Goal: Information Seeking & Learning: Learn about a topic

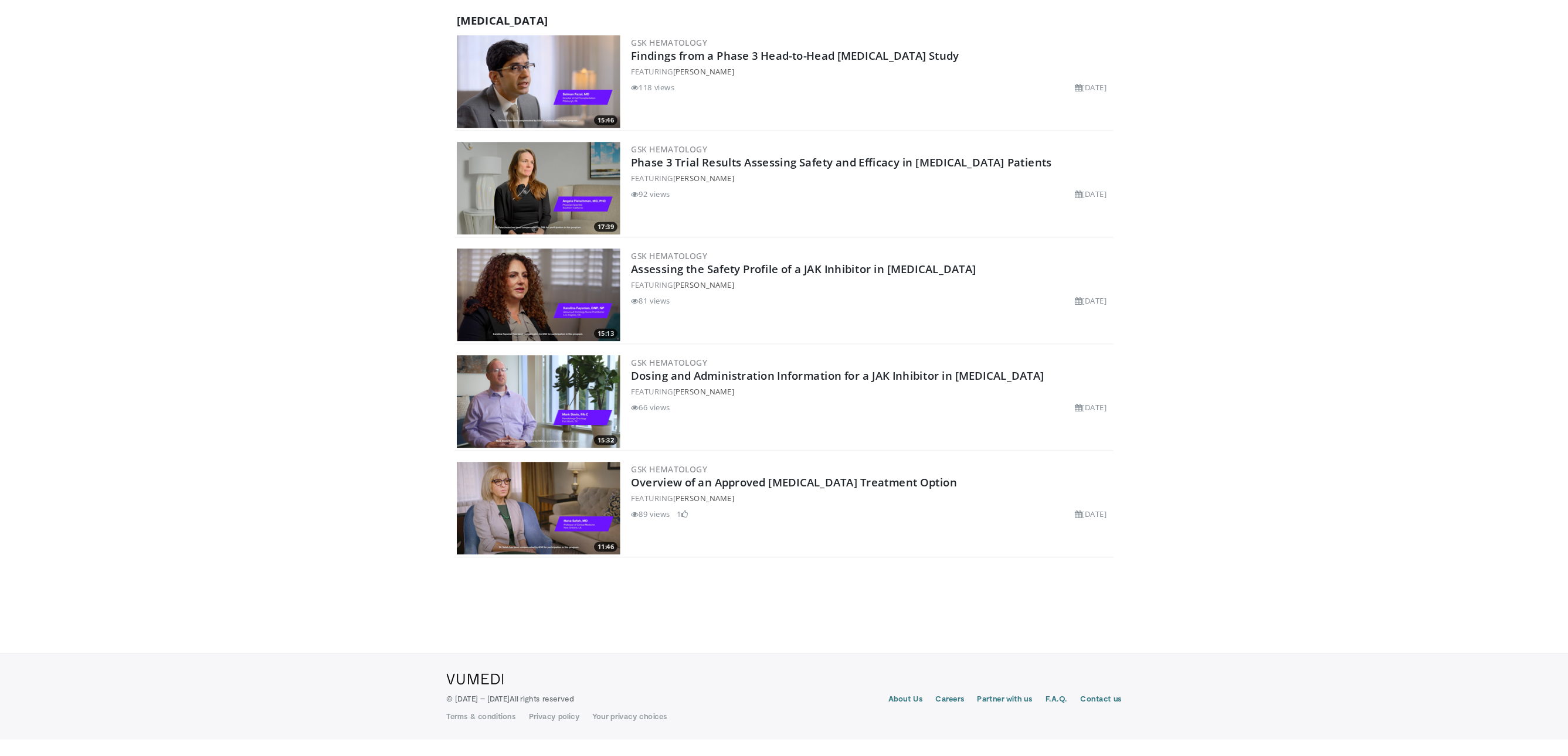
scroll to position [231, 0]
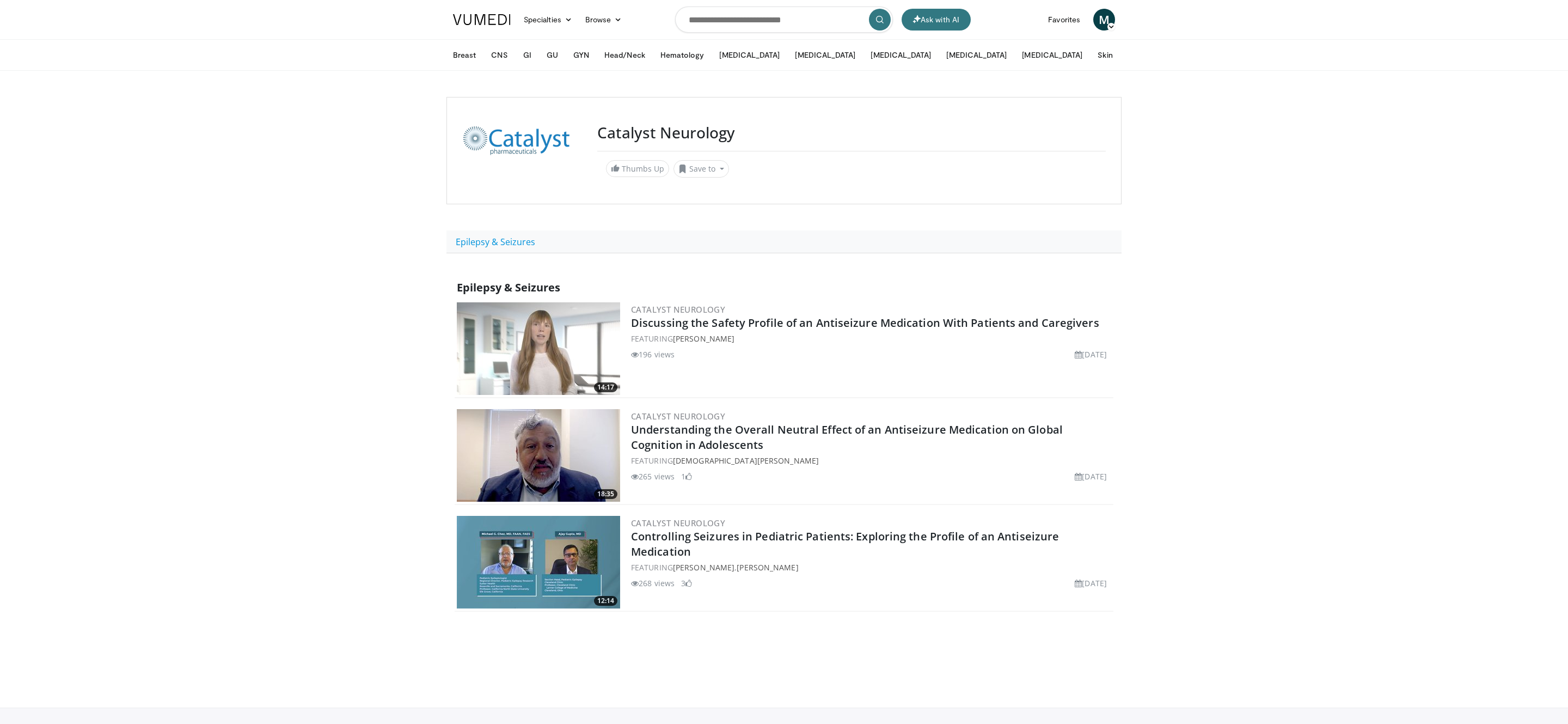
click at [264, 97] on body "Ask with AI Specialties Adult & Family Medicine Allergy, Asthma, Immunology Ane…" at bounding box center [784, 396] width 1568 height 793
click at [738, 18] on input "Search topics, interventions" at bounding box center [784, 19] width 218 height 26
type input "******"
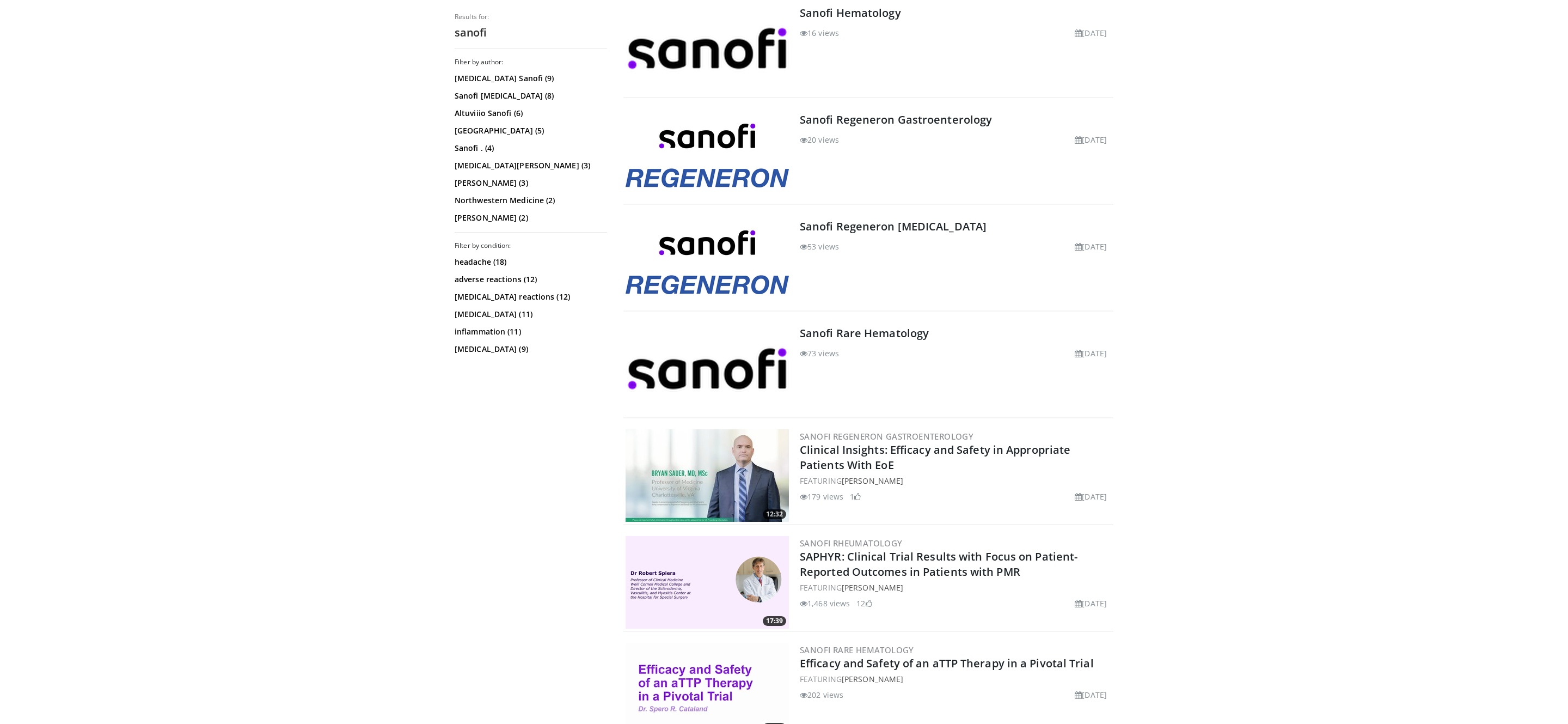
scroll to position [471, 0]
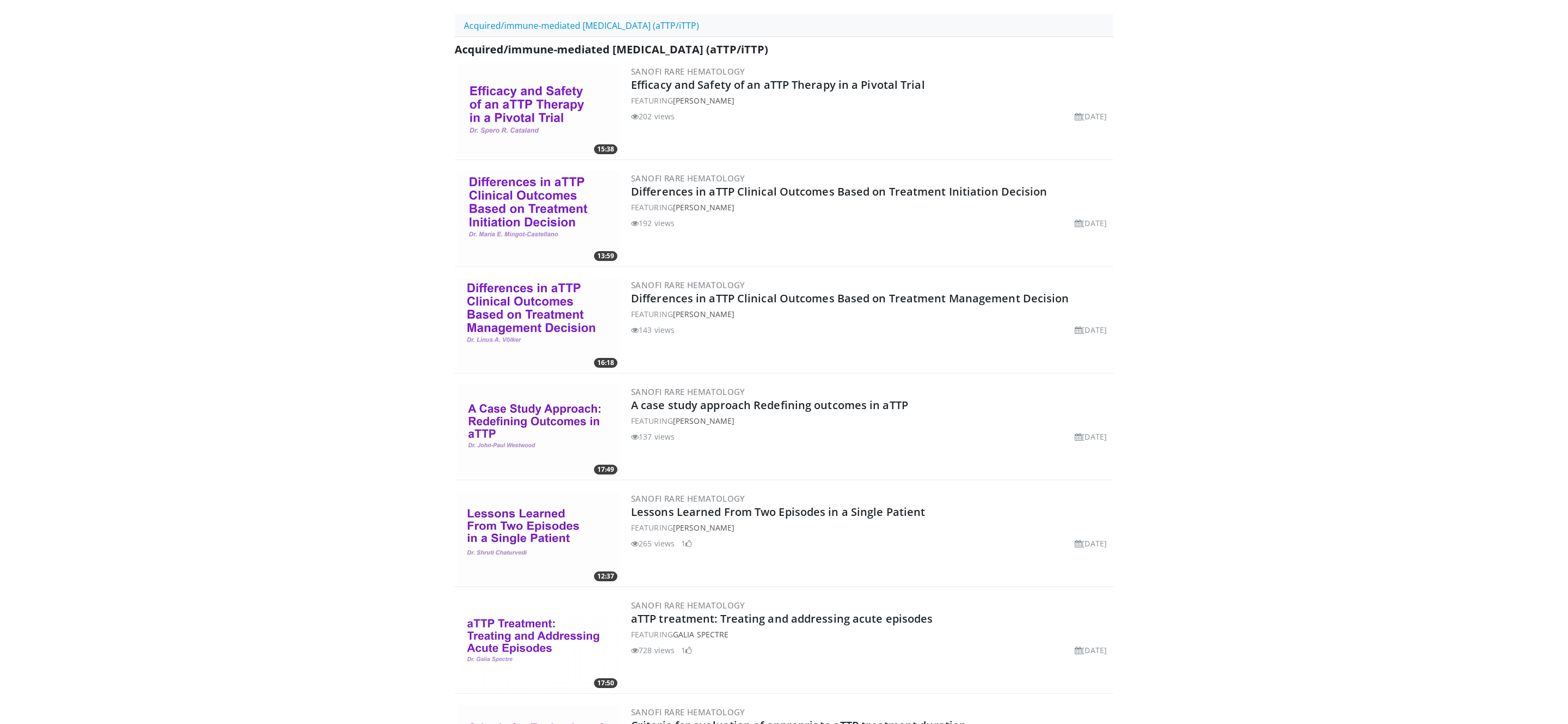
scroll to position [4, 0]
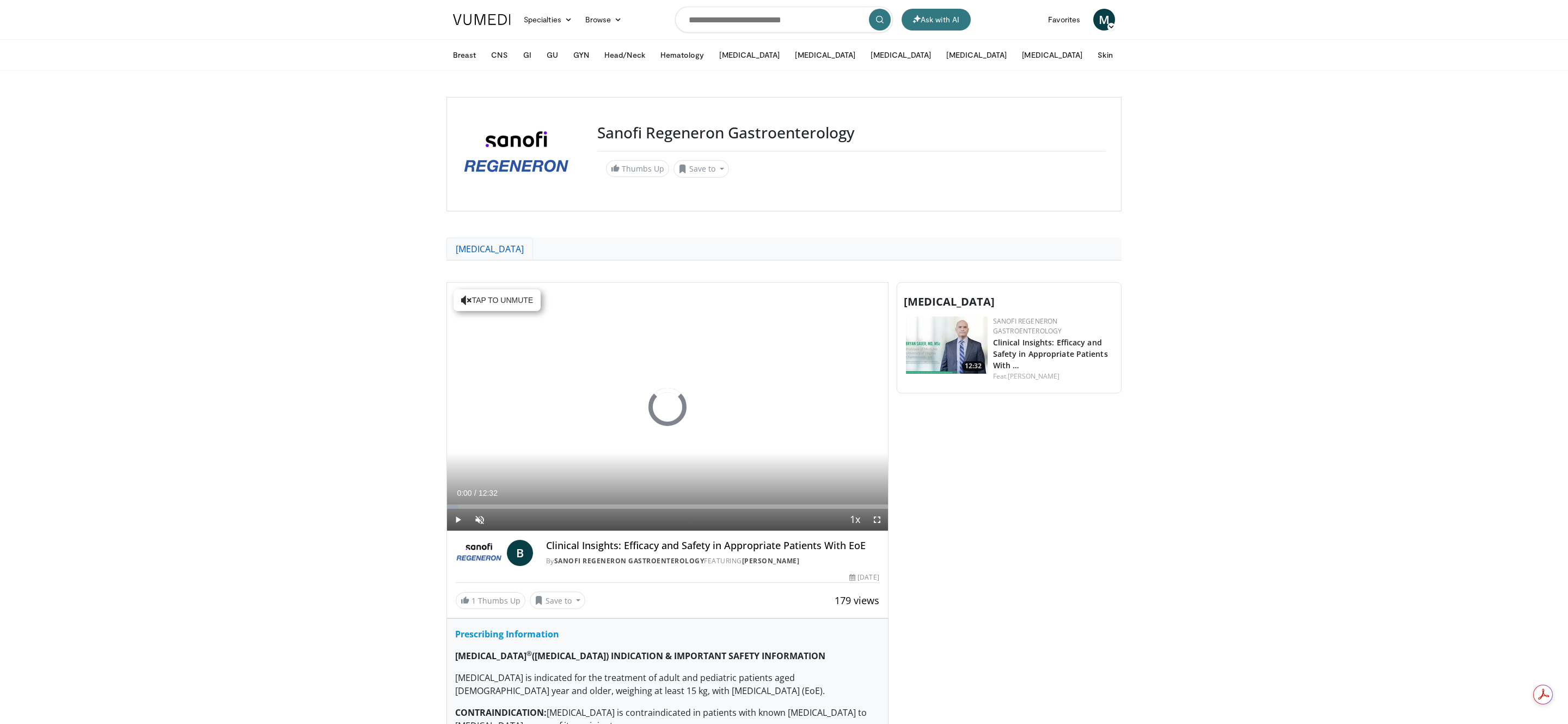
click at [533, 251] on link "[MEDICAL_DATA]" at bounding box center [489, 249] width 86 height 23
